Goal: Transaction & Acquisition: Purchase product/service

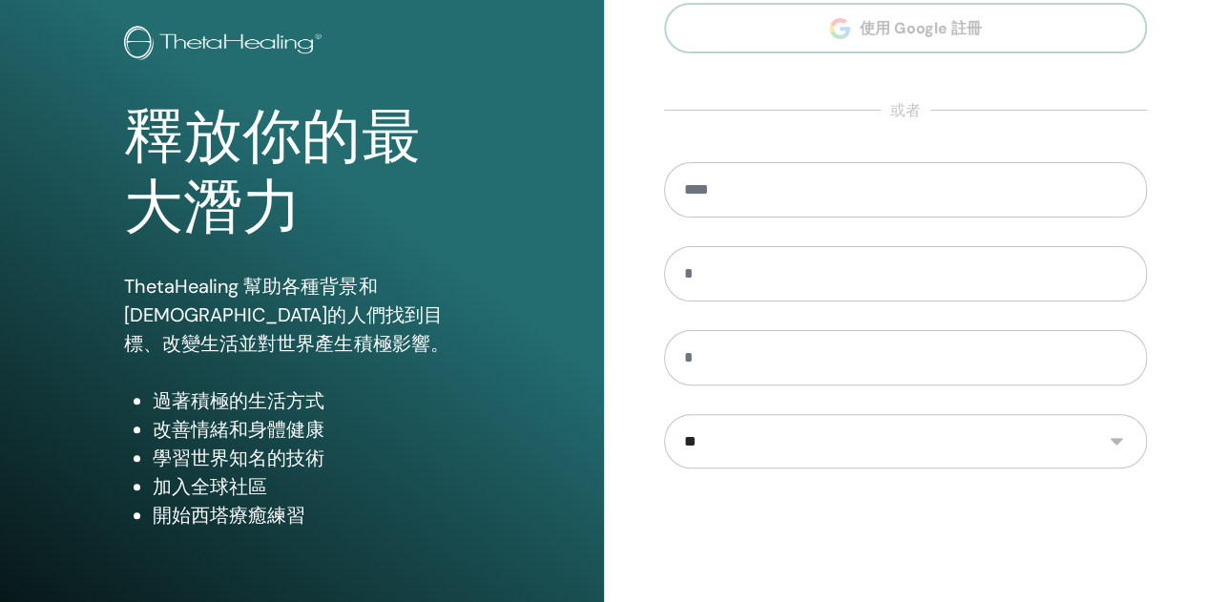
scroll to position [95, 0]
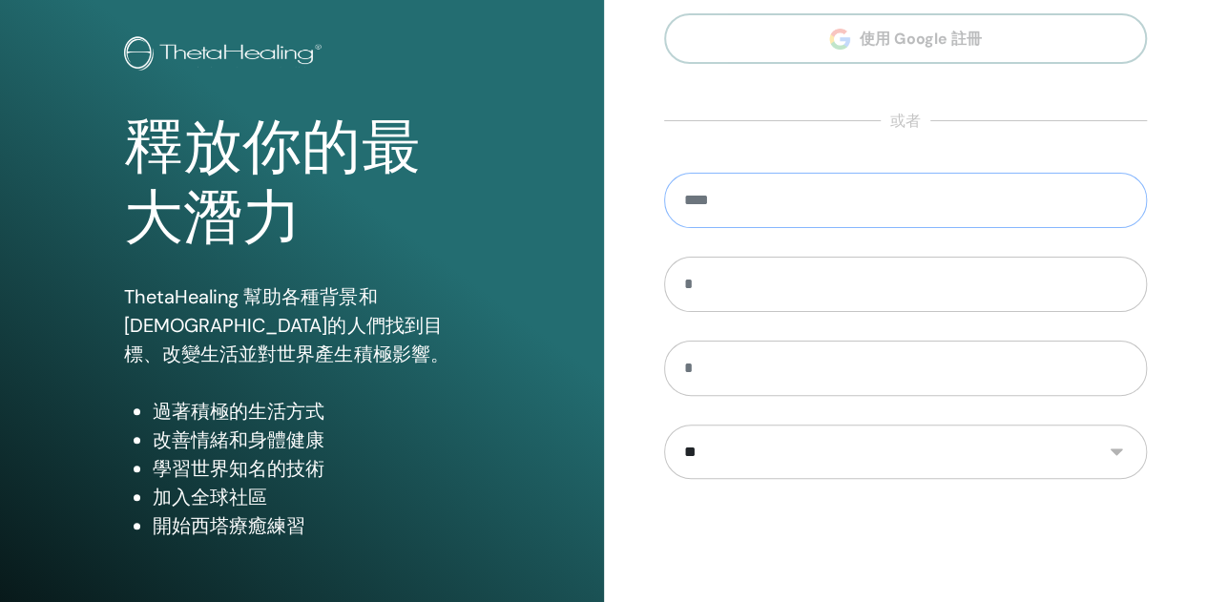
click at [773, 199] on input "email" at bounding box center [906, 200] width 484 height 55
type input "**********"
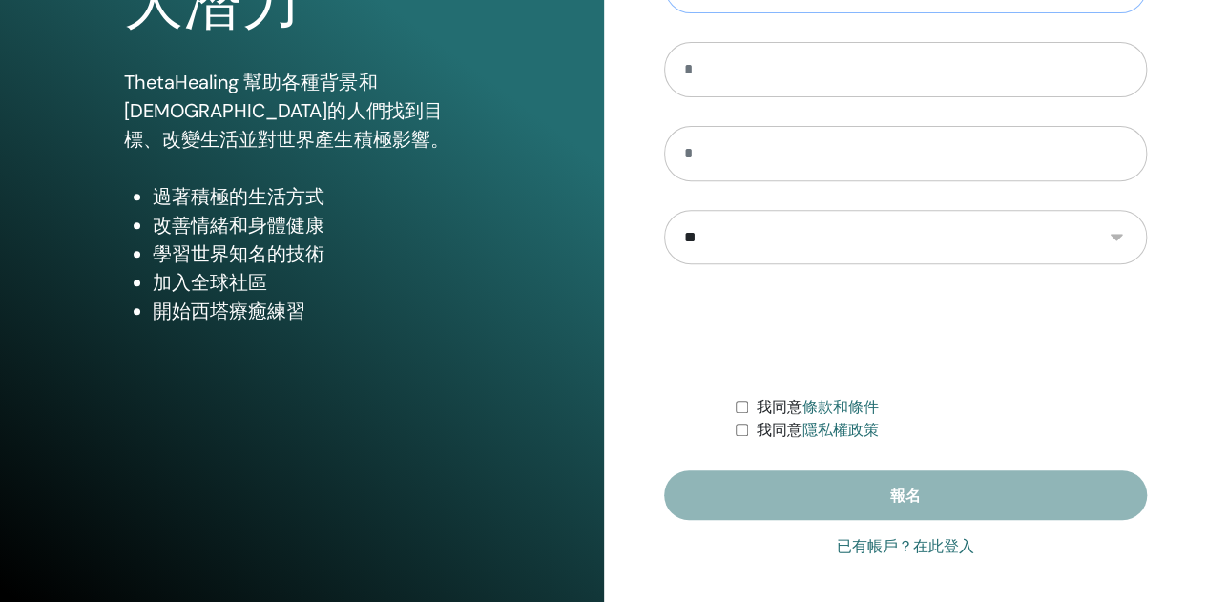
scroll to position [313, 0]
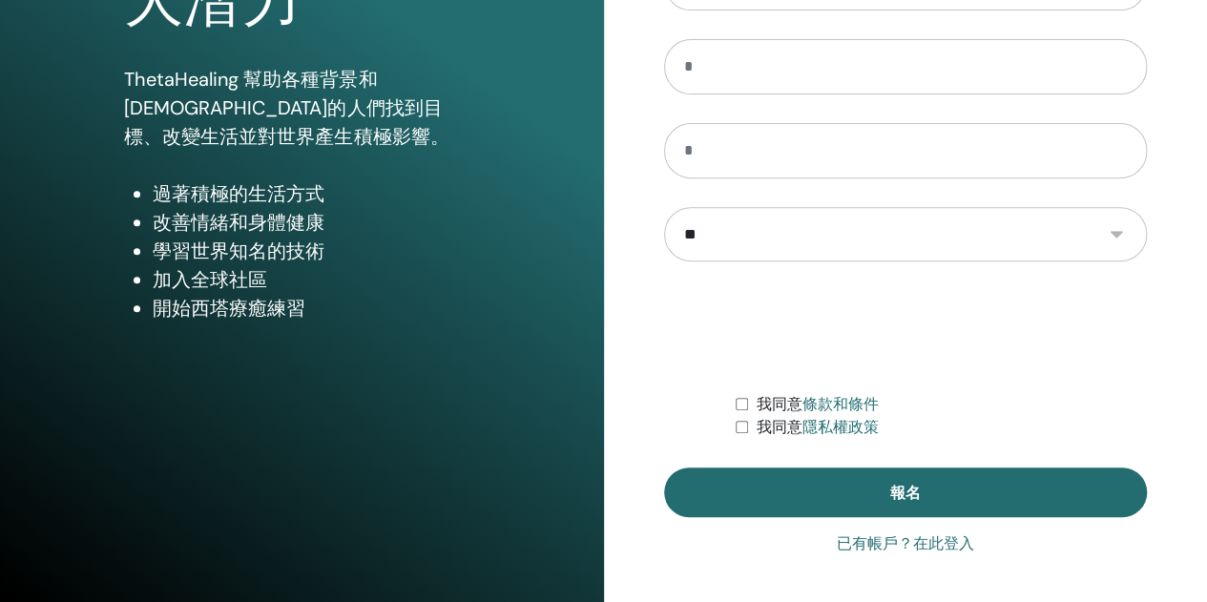
click at [865, 546] on font "已有帳戶？在此登入" at bounding box center [905, 543] width 137 height 18
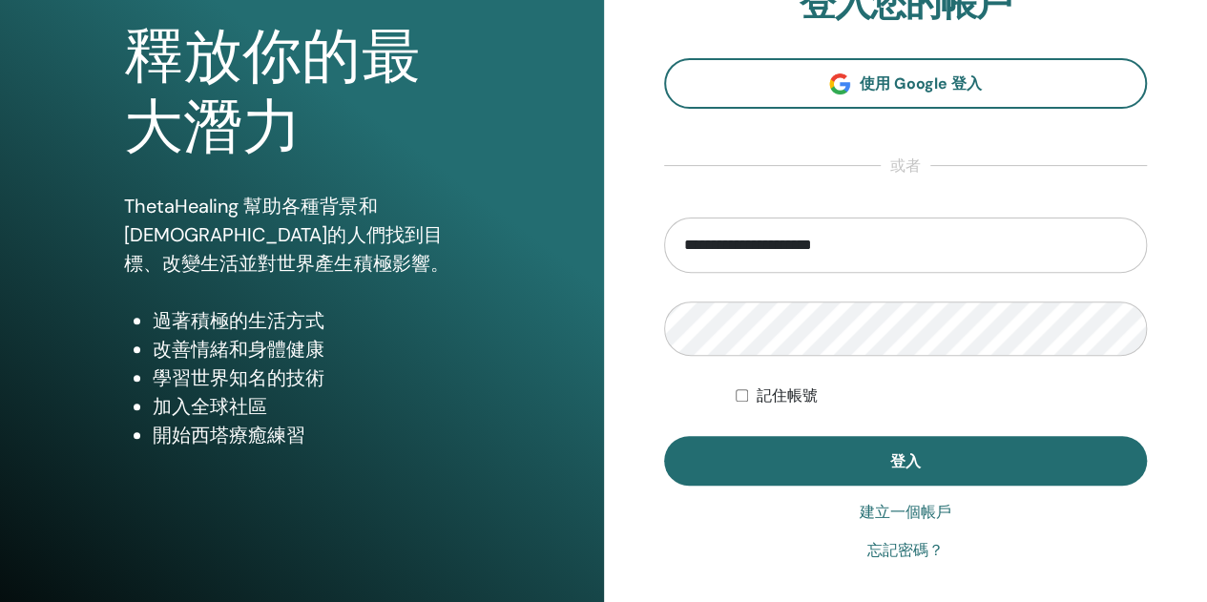
scroll to position [191, 0]
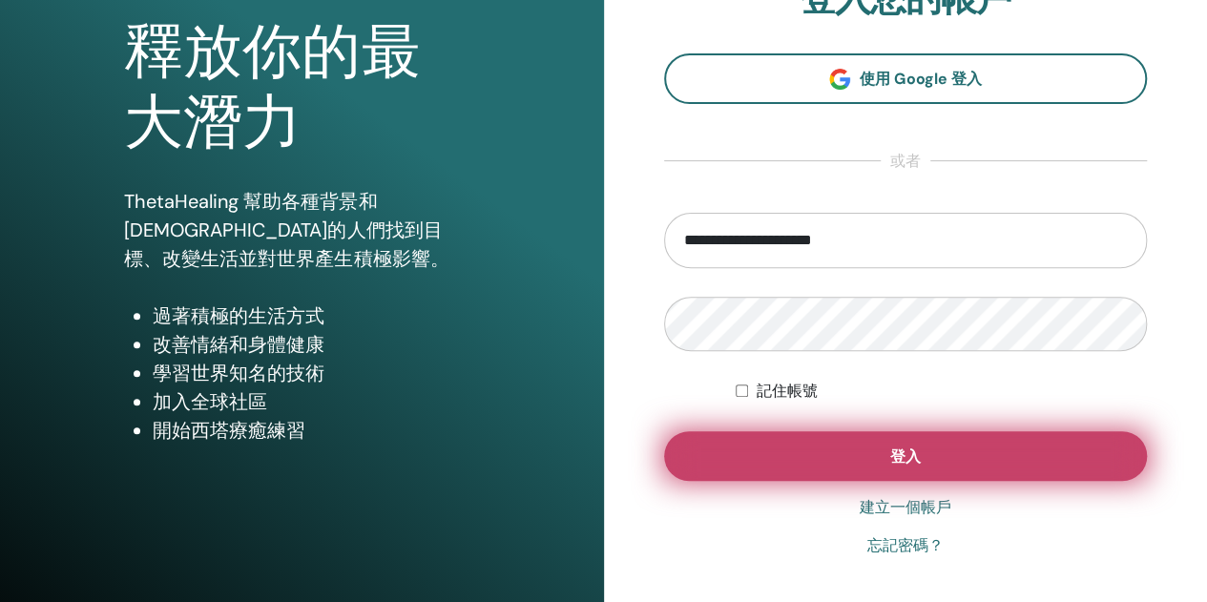
click at [744, 447] on button "登入" at bounding box center [906, 456] width 484 height 50
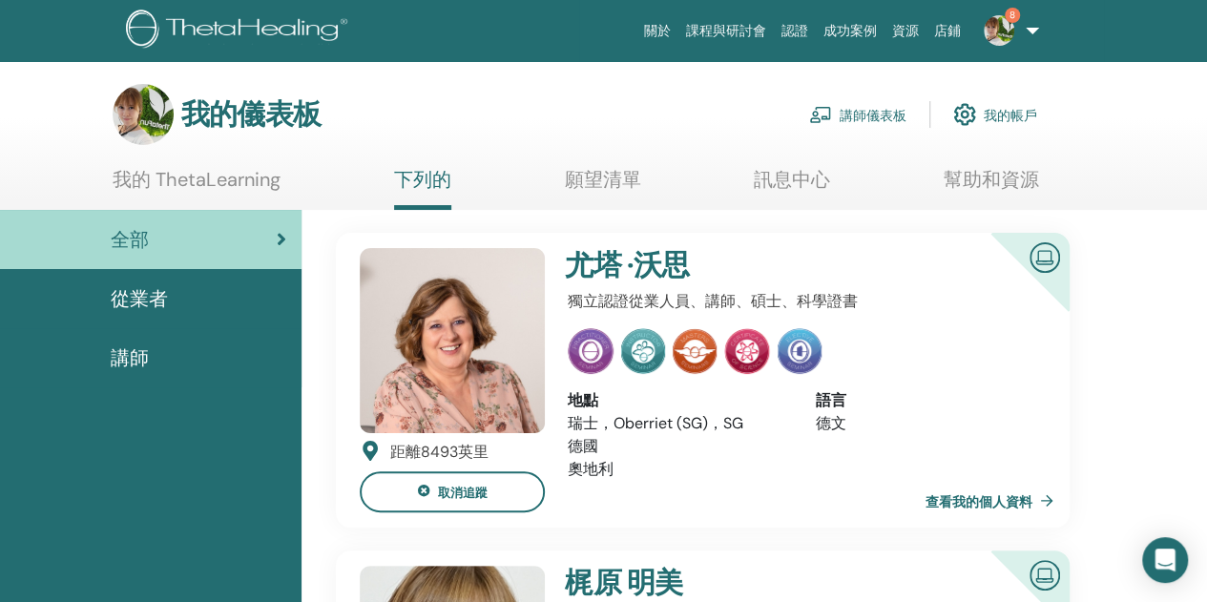
click at [883, 112] on font "講師儀表板" at bounding box center [872, 115] width 67 height 17
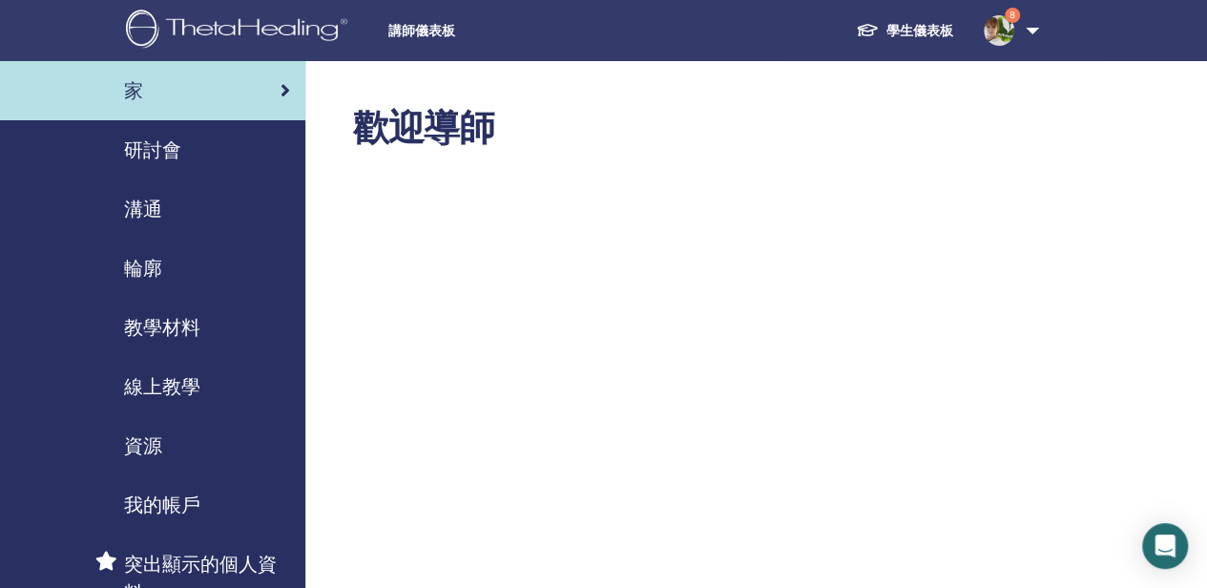
click at [141, 388] on font "線上教學" at bounding box center [162, 386] width 76 height 25
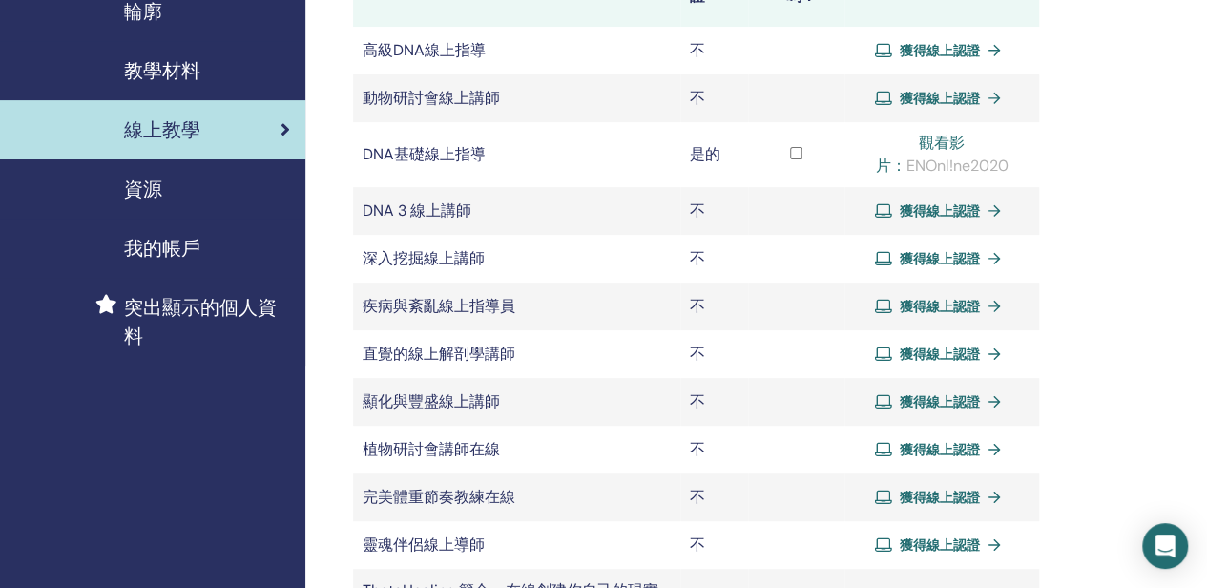
scroll to position [286, 0]
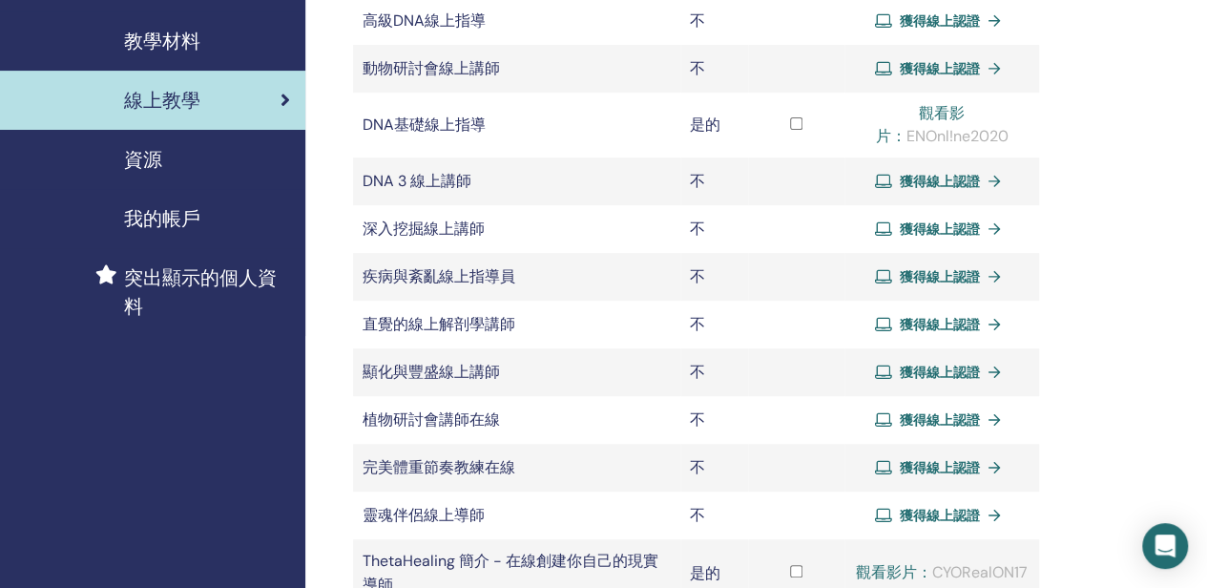
click at [954, 513] on font "獲得線上認證" at bounding box center [940, 515] width 80 height 17
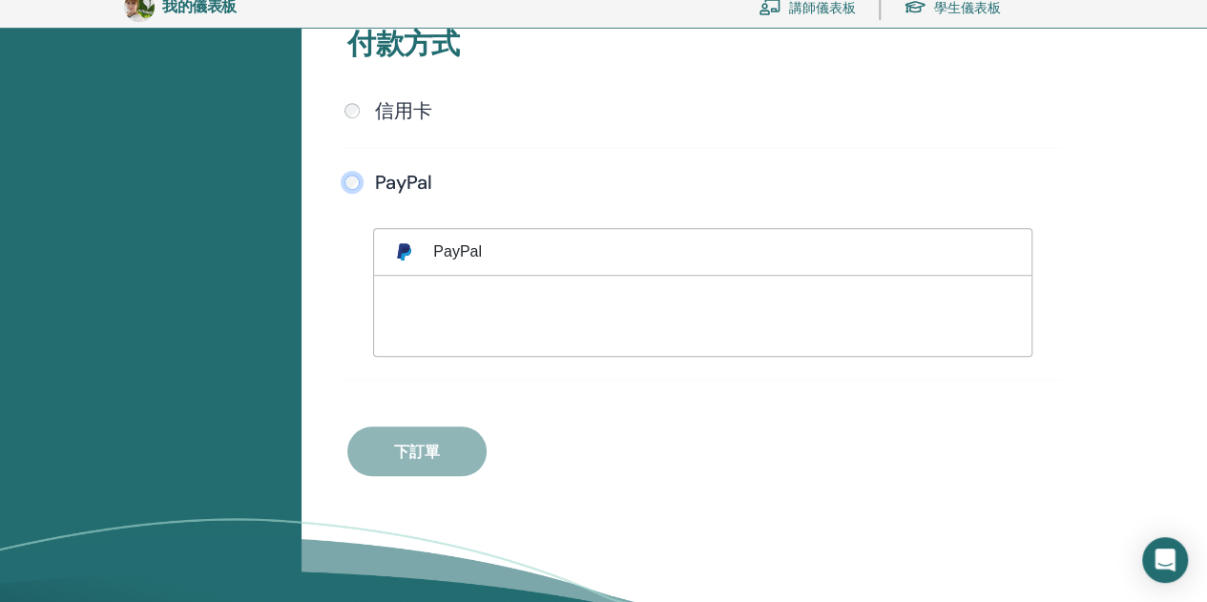
scroll to position [710, 0]
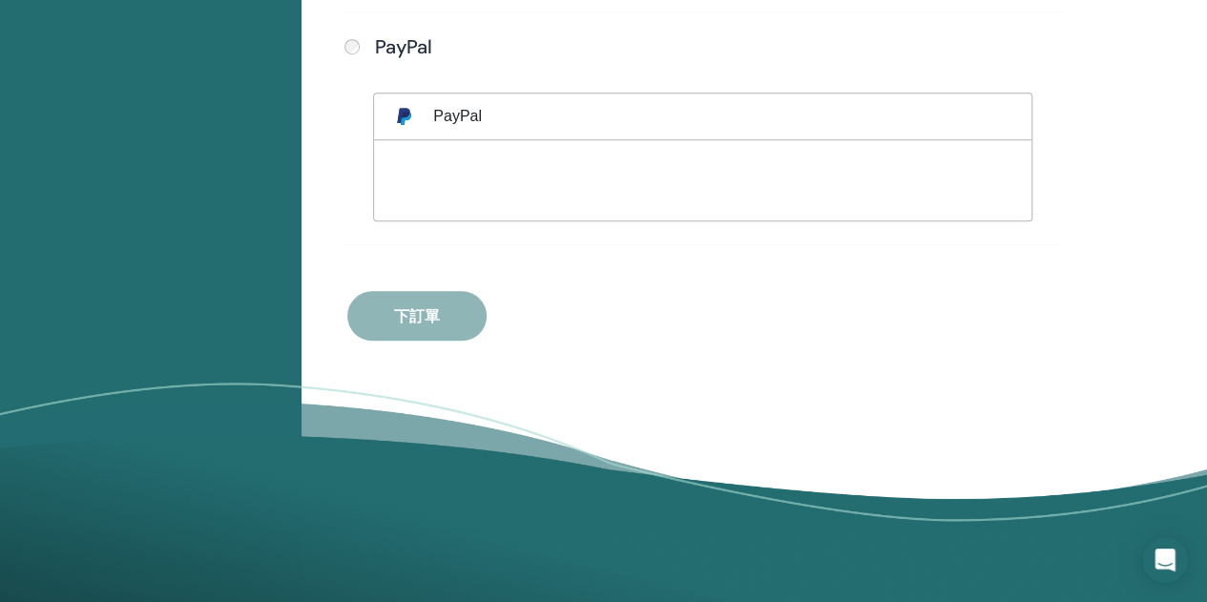
click at [458, 309] on div "付款方式 信用卡 提交 PayPal Visa" at bounding box center [703, 92] width 734 height 495
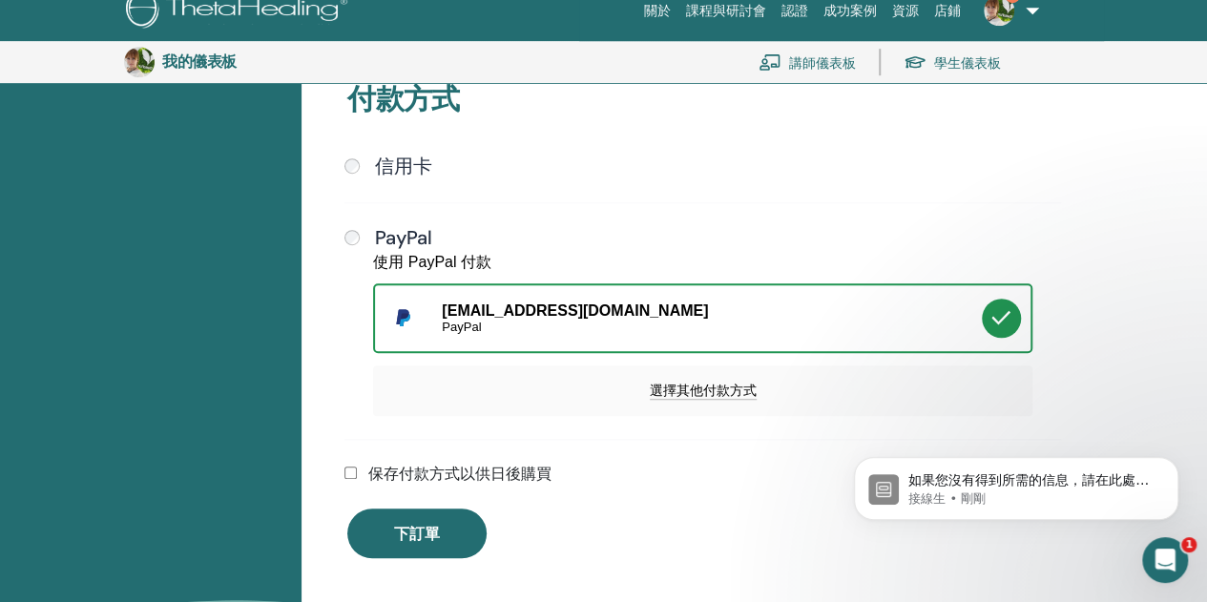
scroll to position [519, 0]
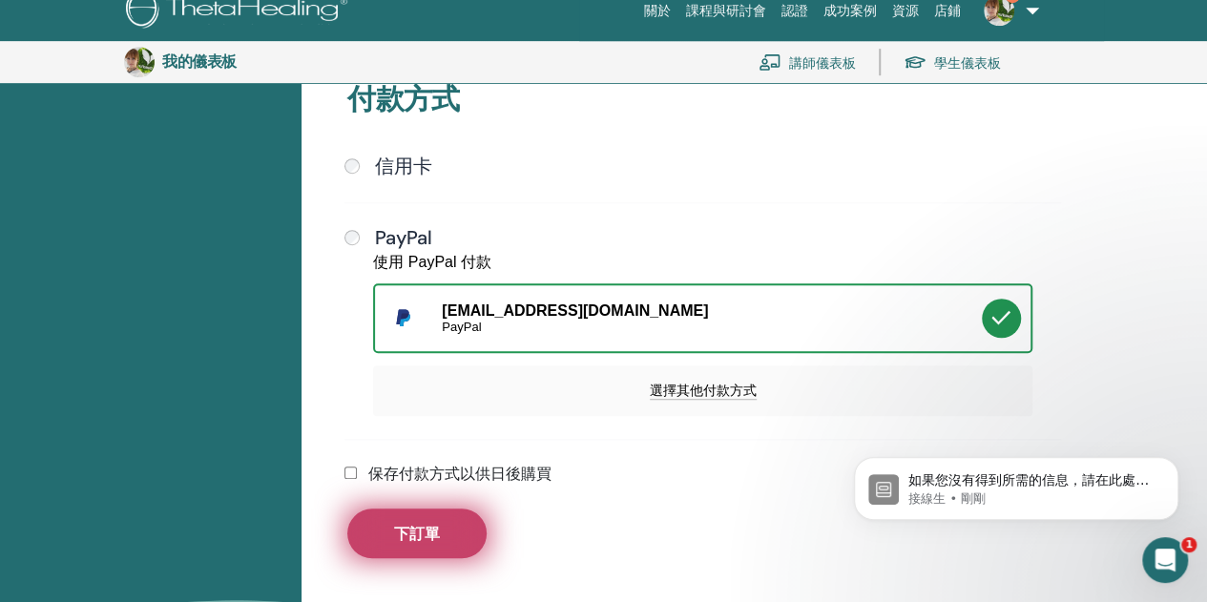
click at [475, 543] on button "下訂單" at bounding box center [416, 533] width 139 height 50
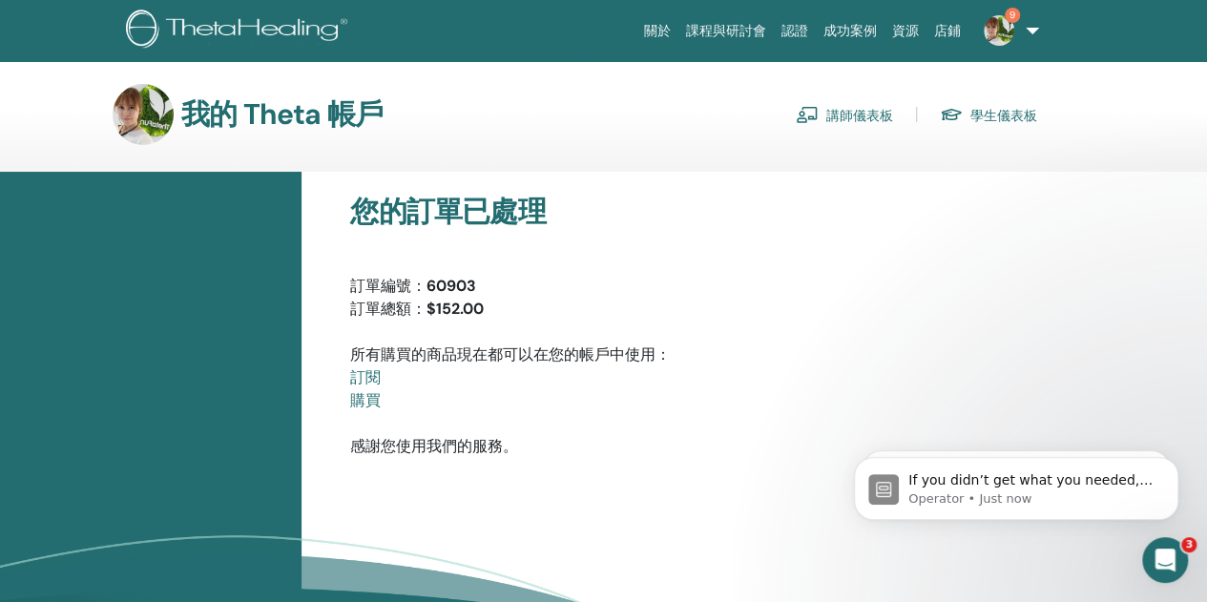
click at [849, 119] on font "講師儀表板" at bounding box center [859, 115] width 67 height 17
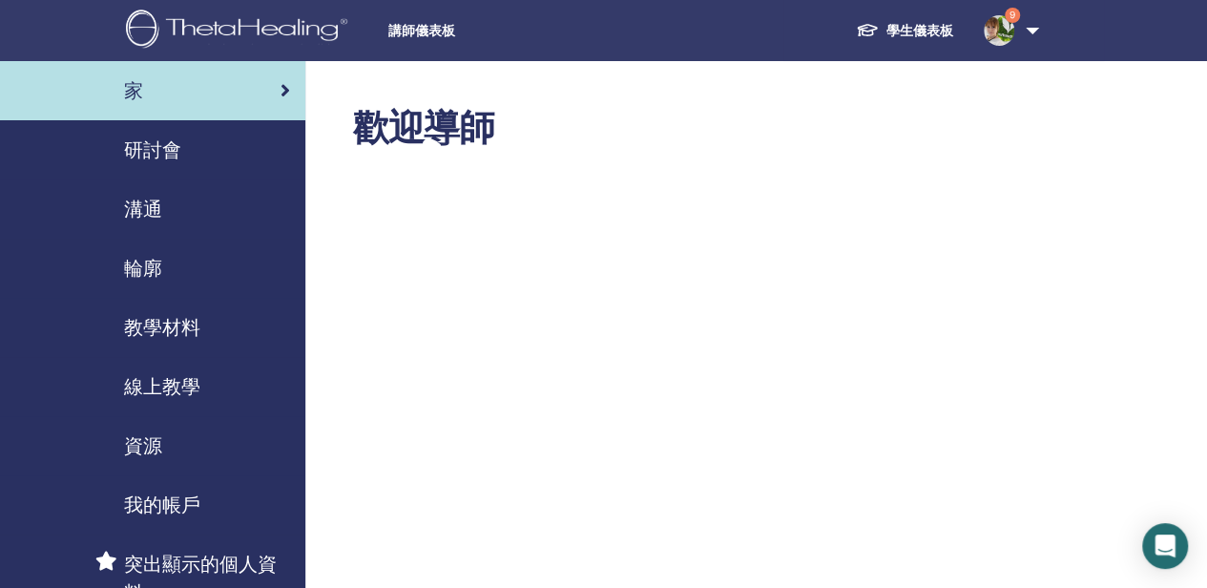
click at [193, 148] on div "研討會" at bounding box center [152, 149] width 275 height 29
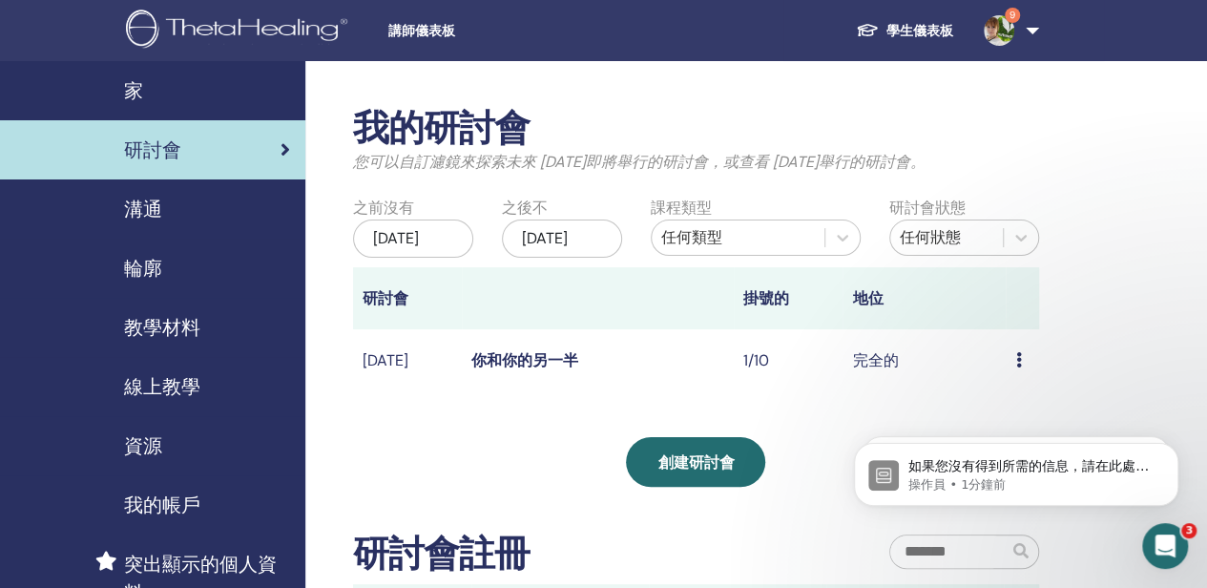
click at [1025, 372] on div "預覽 與會者" at bounding box center [1021, 360] width 13 height 23
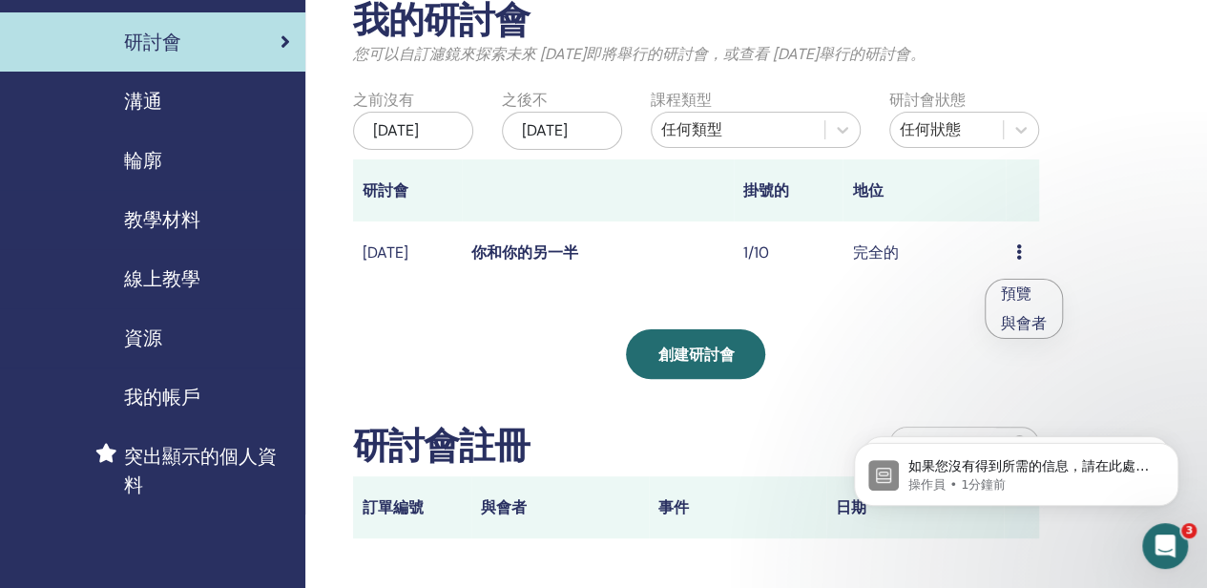
scroll to position [191, 0]
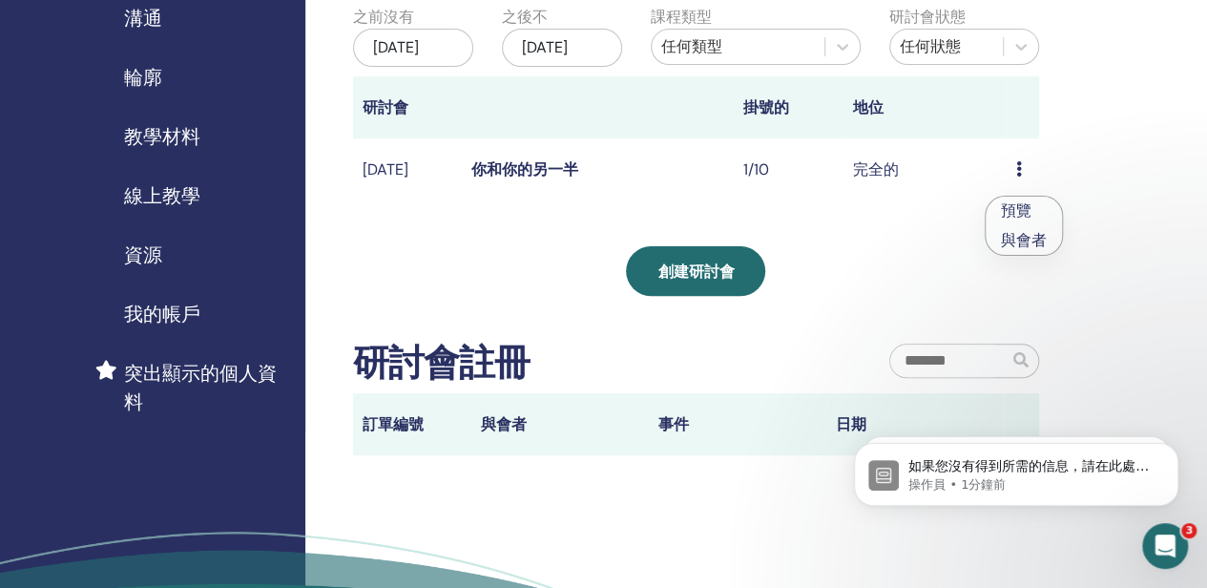
click at [1014, 234] on font "與會者" at bounding box center [1024, 240] width 46 height 20
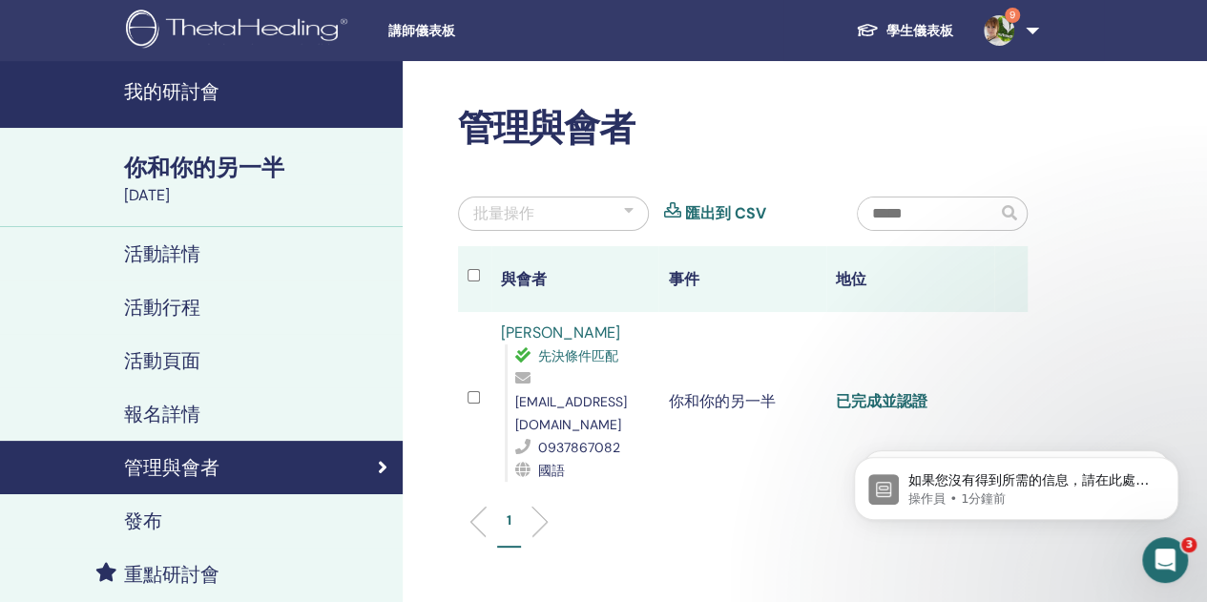
click at [914, 391] on font "已完成並認證" at bounding box center [882, 401] width 92 height 20
click at [864, 391] on font "已完成並認證" at bounding box center [882, 401] width 92 height 20
click at [1192, 588] on div at bounding box center [1192, 588] width 0 height 0
click at [870, 391] on font "已完成並認證" at bounding box center [882, 401] width 92 height 20
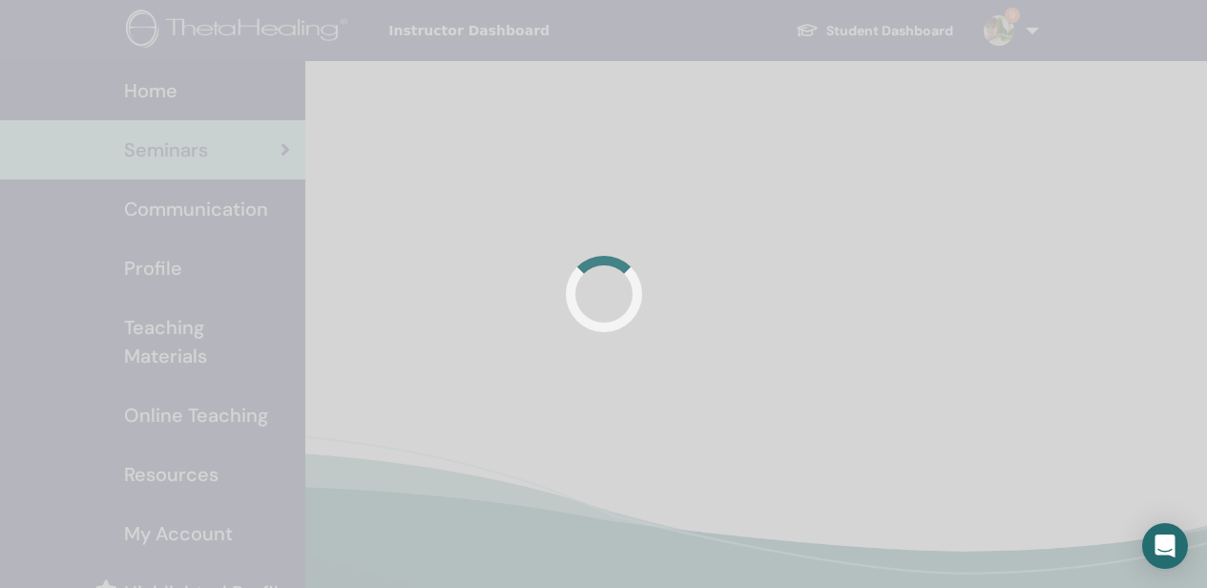
scroll to position [191, 0]
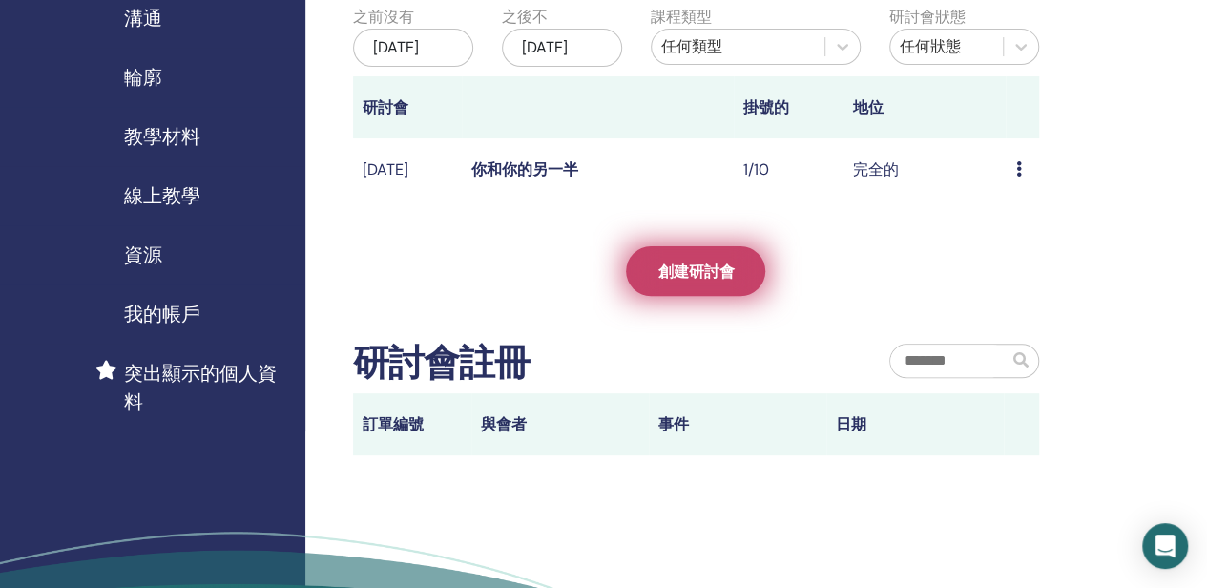
click at [687, 281] on font "創建研討會" at bounding box center [695, 271] width 76 height 20
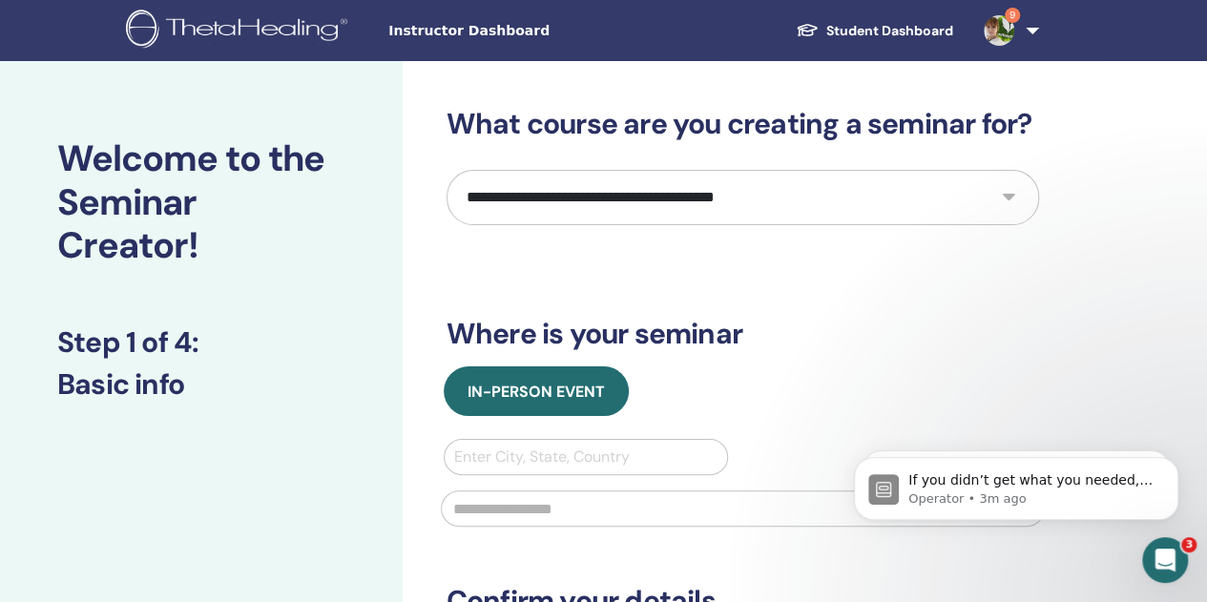
click at [1004, 196] on select "**********" at bounding box center [742, 197] width 592 height 55
select select "**"
click at [446, 170] on select "**********" at bounding box center [742, 197] width 592 height 55
click at [786, 352] on div "**********" at bounding box center [742, 444] width 592 height 675
click at [925, 300] on div "**********" at bounding box center [742, 444] width 592 height 675
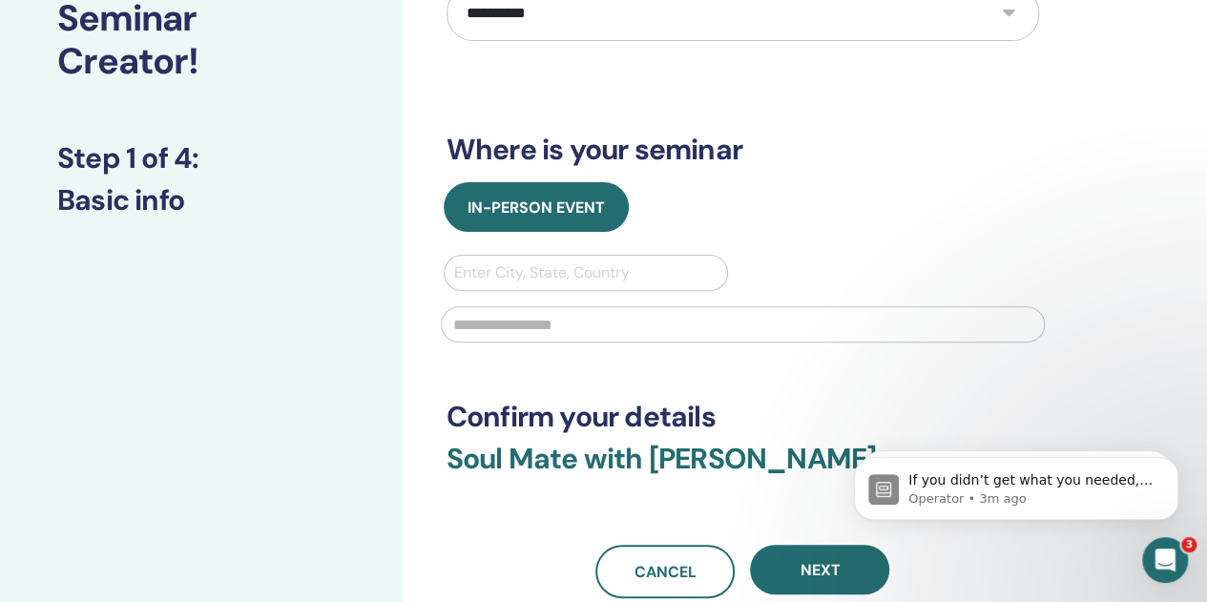
scroll to position [191, 0]
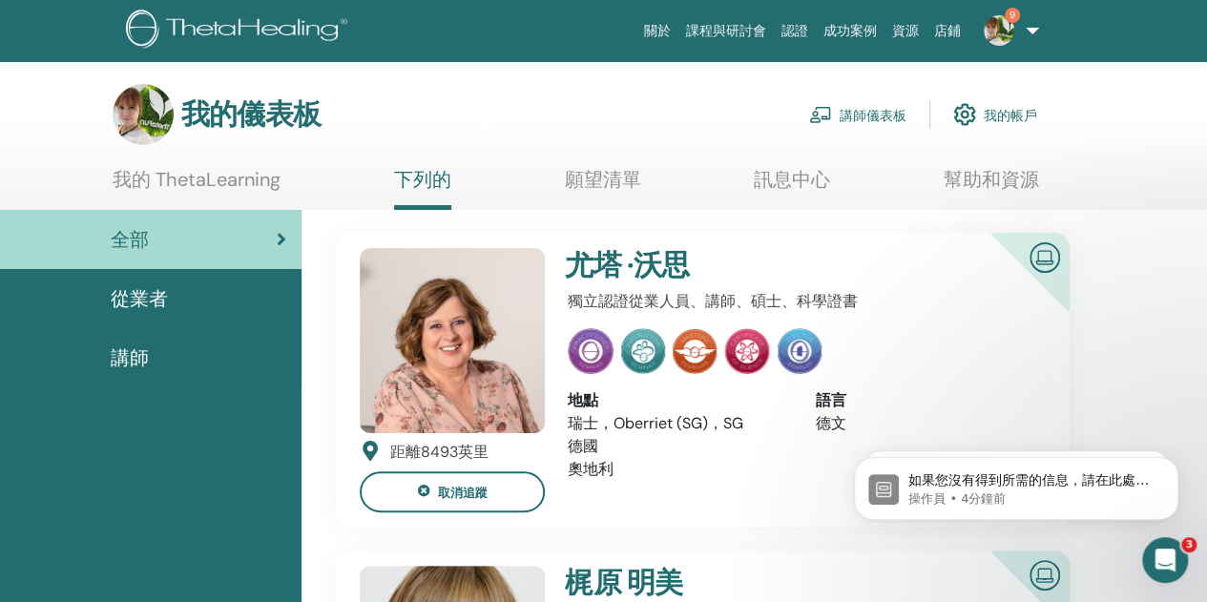
click at [890, 111] on font "講師儀表板" at bounding box center [872, 115] width 67 height 17
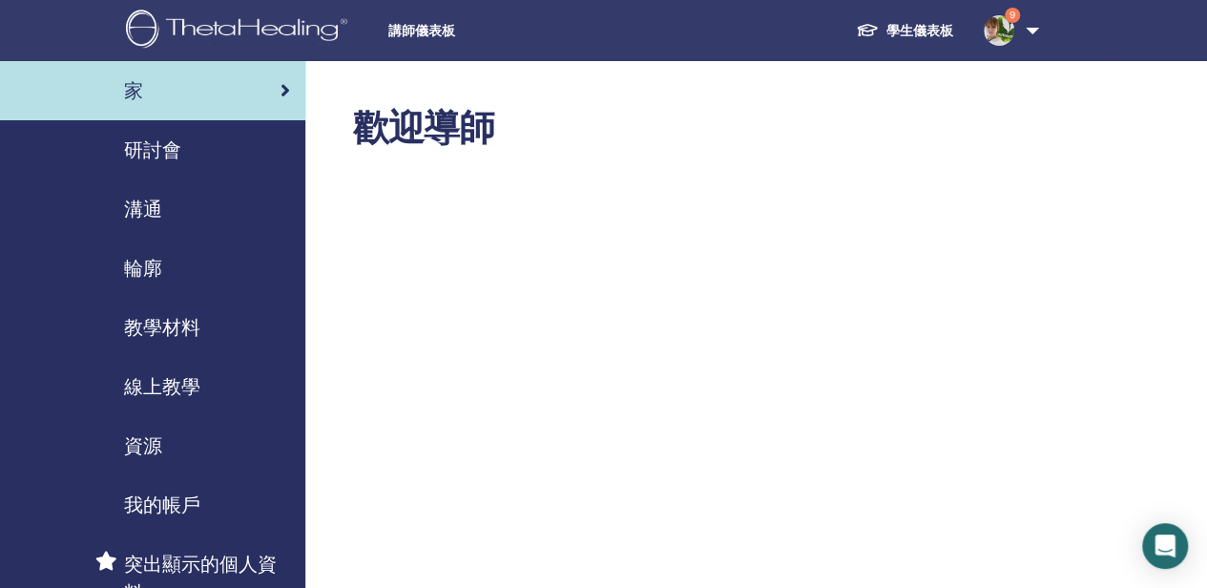
click at [170, 388] on font "線上教學" at bounding box center [162, 386] width 76 height 25
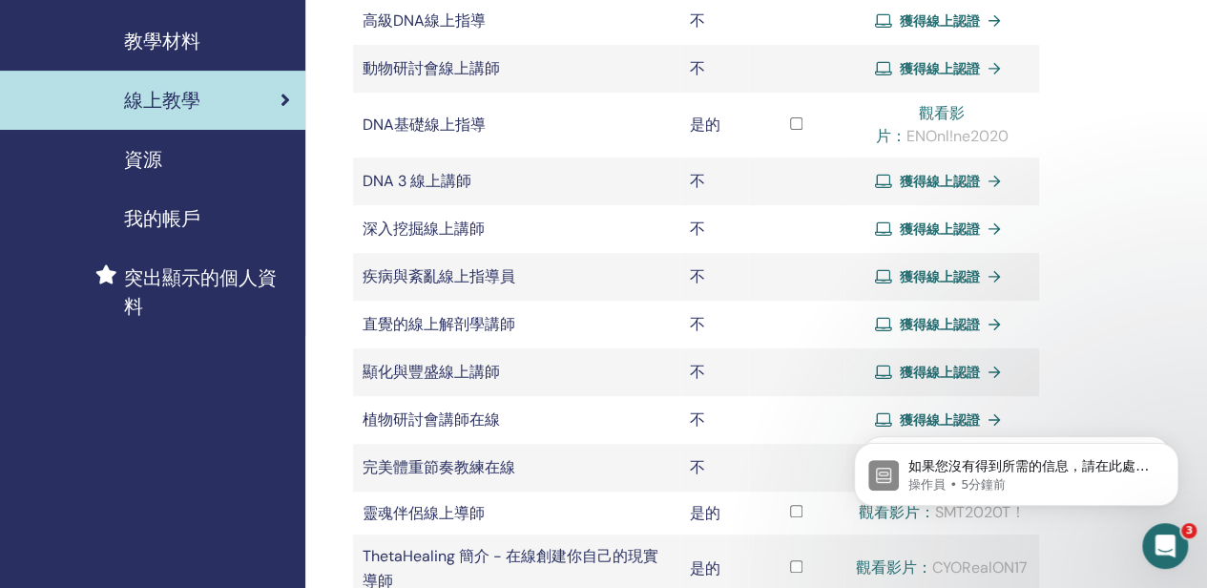
click at [957, 516] on body "如果您沒有得到所需的信息，請在此處回復以繼續對話。 操作員 • 5分鐘前 T ThetaHealing • 26週前" at bounding box center [1016, 469] width 366 height 118
click at [843, 512] on body "如果您沒有得到所需的信息，請在此處回復以繼續對話。 操作員 • 5分鐘前 T ThetaHealing • 26週前" at bounding box center [1016, 469] width 366 height 118
click at [851, 516] on body "如果您沒有得到所需的信息，請在此處回復以繼續對話。 操作員 • 5分鐘前 T ThetaHealing • 26週前" at bounding box center [1016, 469] width 366 height 118
click at [951, 512] on body "如果您沒有得到所需的信息，請在此處回復以繼續對話。 操作員 • 5分鐘前 T ThetaHealing • 26週前" at bounding box center [1016, 469] width 366 height 118
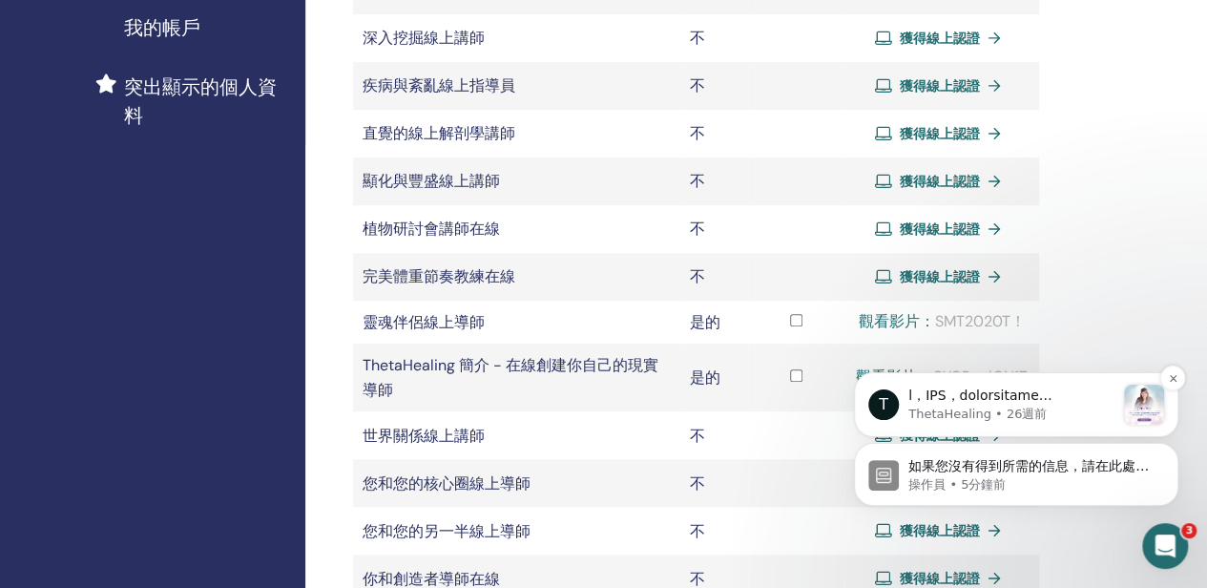
scroll to position [572, 0]
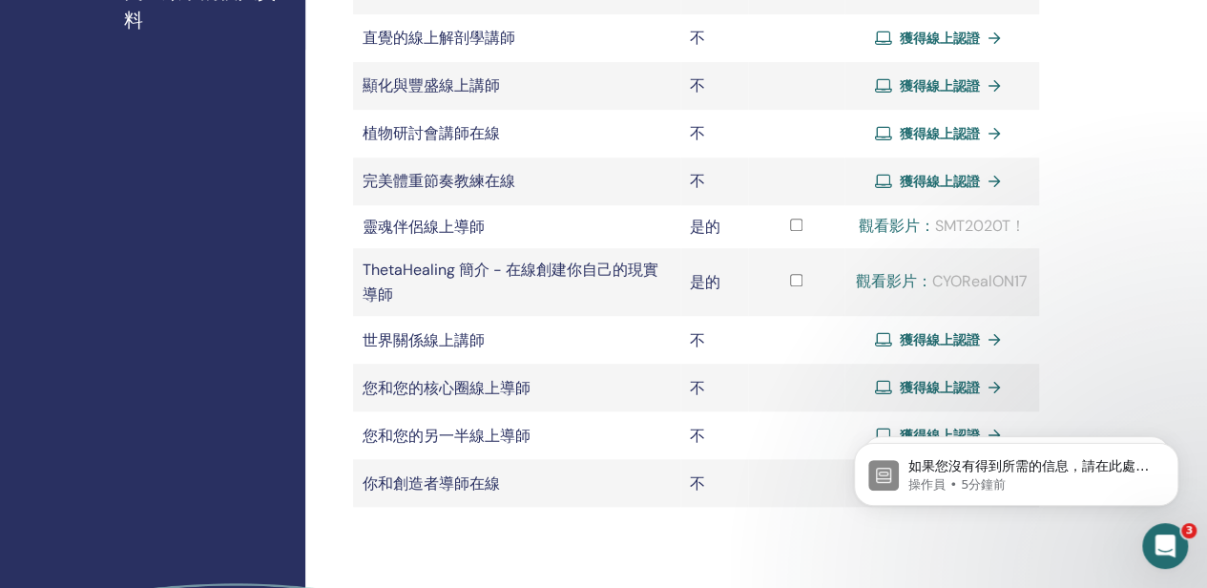
click at [984, 230] on font "SMT2020T！" at bounding box center [980, 226] width 91 height 20
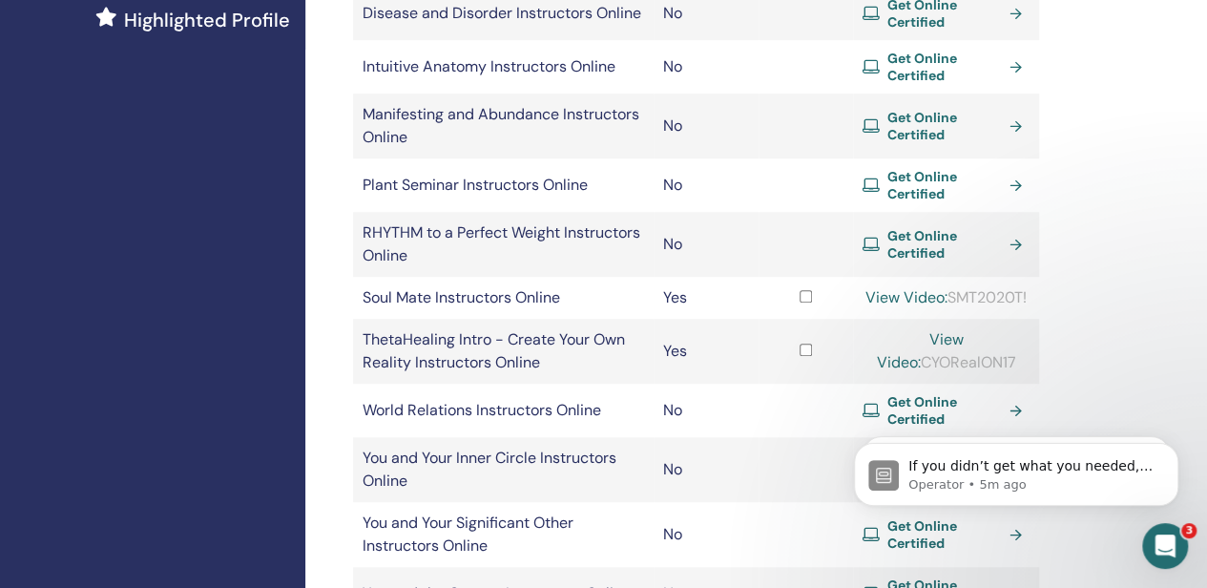
click at [947, 296] on link "View Video:" at bounding box center [906, 297] width 82 height 20
